Goal: Task Accomplishment & Management: Manage account settings

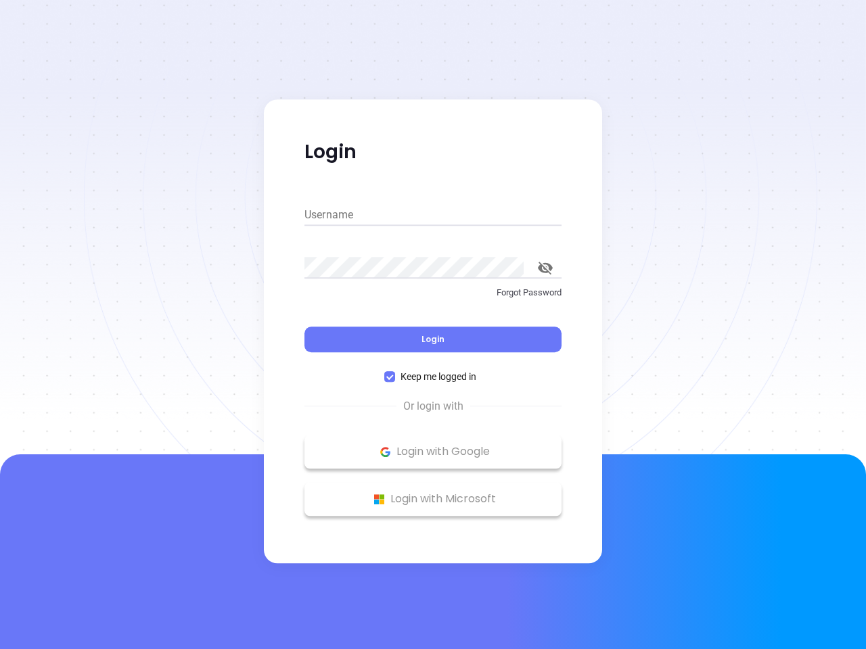
click at [433, 325] on div "Login" at bounding box center [432, 331] width 257 height 42
click at [433, 215] on input "Username" at bounding box center [432, 215] width 257 height 22
click at [545, 268] on icon "toggle password visibility" at bounding box center [545, 268] width 15 height 13
click at [433, 340] on span "Login" at bounding box center [432, 338] width 23 height 11
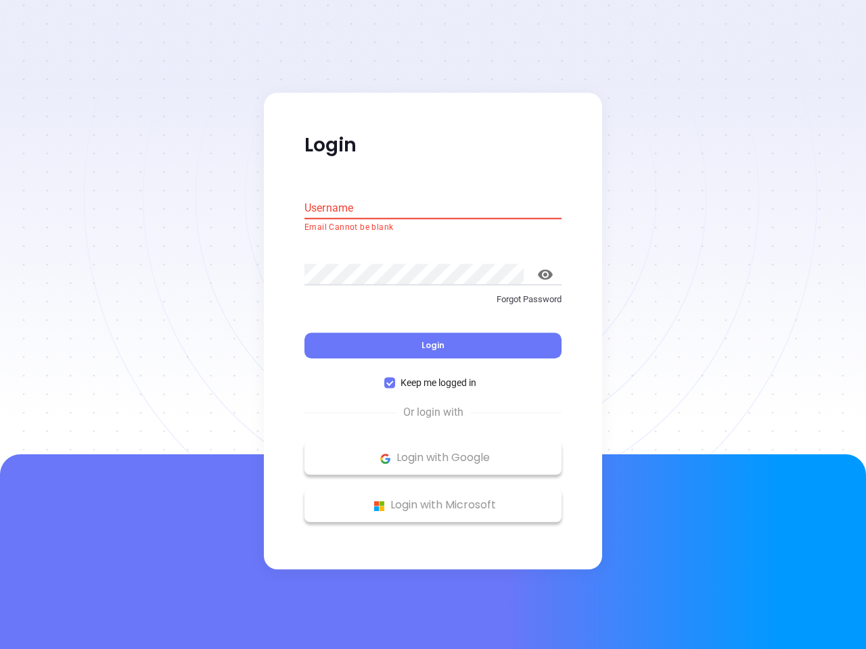
click at [433, 377] on span "Keep me logged in" at bounding box center [438, 383] width 87 height 15
click at [395, 378] on input "Keep me logged in" at bounding box center [389, 383] width 11 height 11
checkbox input "false"
click at [433, 452] on p "Login with Google" at bounding box center [433, 458] width 244 height 20
click at [433, 499] on p "Login with Microsoft" at bounding box center [433, 506] width 244 height 20
